Goal: Information Seeking & Learning: Learn about a topic

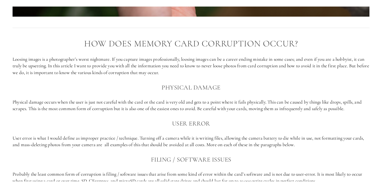
scroll to position [293, 0]
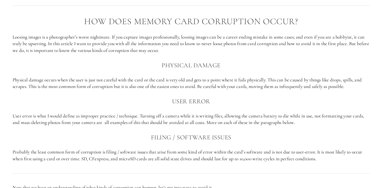
drag, startPoint x: 384, startPoint y: 0, endPoint x: 270, endPoint y: 90, distance: 144.8
click at [270, 90] on div "How does memory card corruption occur? Loosing images is a photographer’s worst…" at bounding box center [191, 89] width 357 height 145
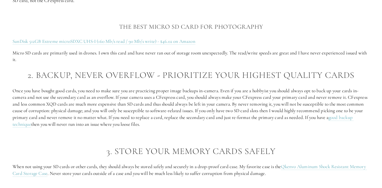
scroll to position [712, 0]
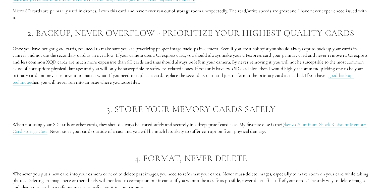
click at [271, 79] on p "Once you have bought good cards, you need to make sure you are practicing prope…" at bounding box center [191, 65] width 357 height 40
drag, startPoint x: 65, startPoint y: 131, endPoint x: 286, endPoint y: 122, distance: 220.7
click at [286, 122] on p "When not using your SD cards or other cards, they should always be stored safel…" at bounding box center [191, 127] width 357 height 13
copy link "Qkenvo Aluminum Shock Resistant Memory Card Storage Case"
click at [269, 144] on p at bounding box center [191, 142] width 357 height 7
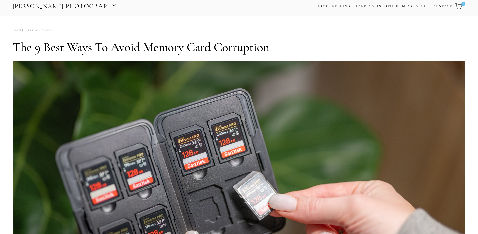
scroll to position [0, 0]
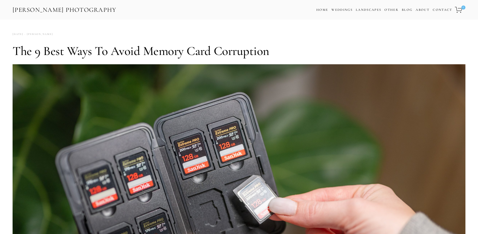
click at [14, 55] on h1 "The 9 Best Ways to Avoid Memory Card Corruption" at bounding box center [239, 50] width 453 height 15
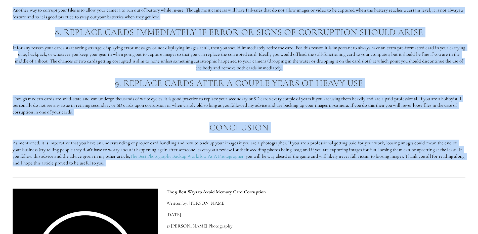
scroll to position [1205, 0]
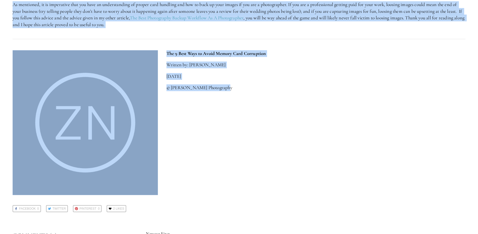
drag, startPoint x: 14, startPoint y: 55, endPoint x: 266, endPoint y: 127, distance: 262.5
copy article "Lor 7 Ipsu Dolo si Ametc Adipis Elit Seddoeiusm Tem inci utlabo etdo magnaaliqu…"
click at [382, 53] on p "The 9 Best Ways to Avoid Memory Card Corruption" at bounding box center [315, 53] width 299 height 7
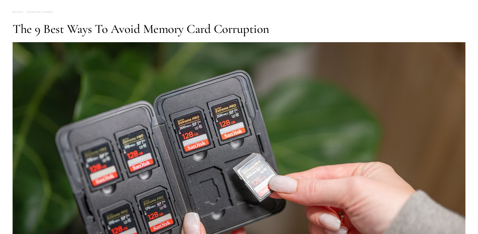
scroll to position [0, 0]
